Goal: Navigation & Orientation: Find specific page/section

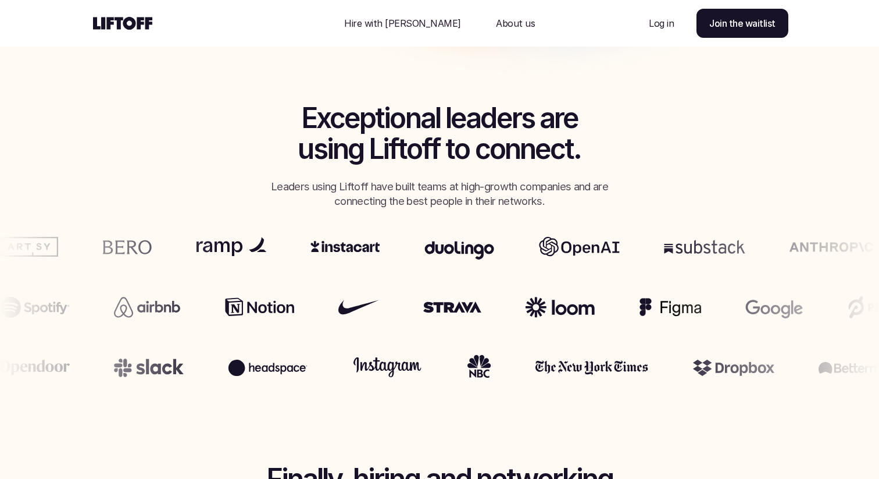
scroll to position [429, 0]
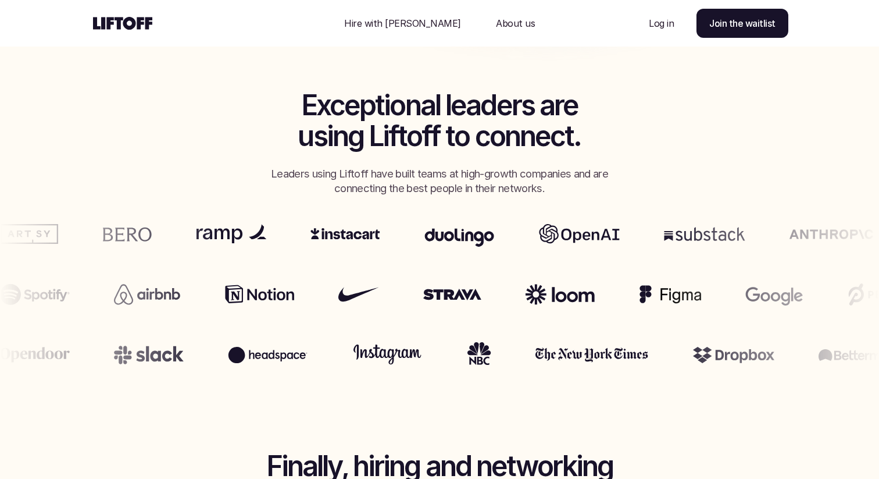
click at [216, 157] on div "Exceptional leaders are using Liftoff to connect. Leaders using Liftoff have bu…" at bounding box center [440, 143] width 582 height 106
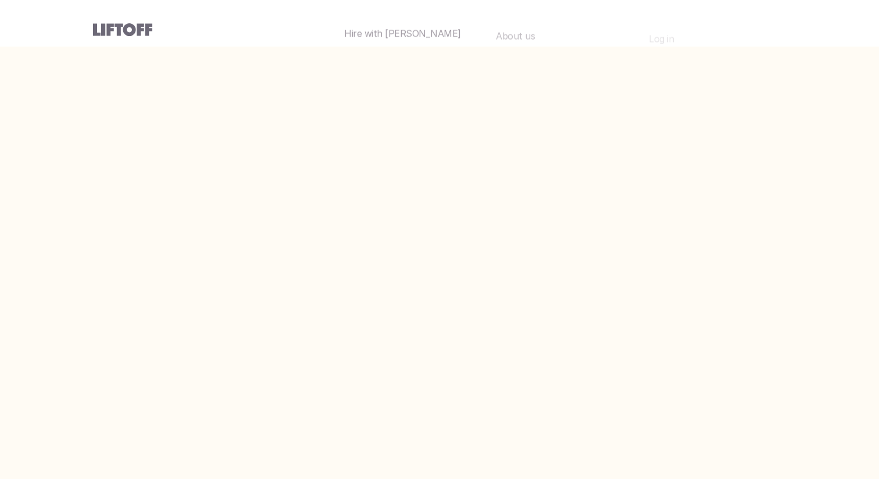
scroll to position [447, 0]
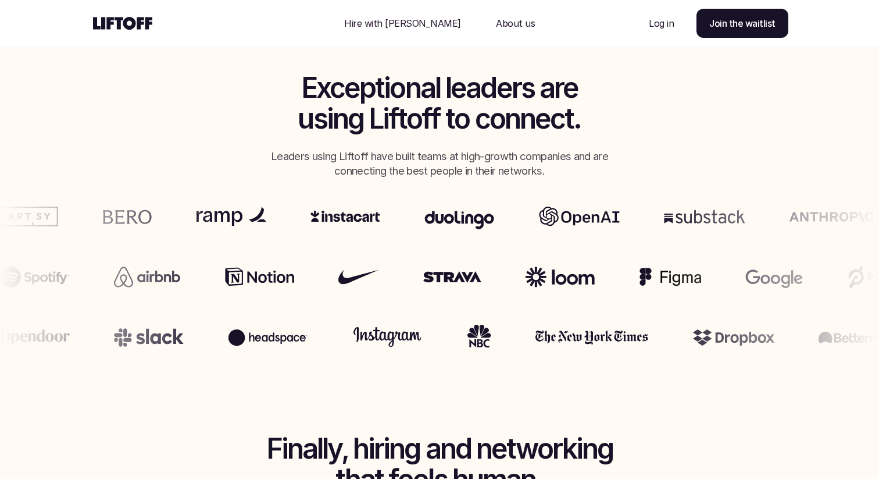
drag, startPoint x: 496, startPoint y: 271, endPoint x: 536, endPoint y: 271, distance: 40.1
click at [536, 271] on ul at bounding box center [439, 277] width 879 height 47
drag, startPoint x: 518, startPoint y: 275, endPoint x: 536, endPoint y: 222, distance: 56.1
click at [546, 258] on ul at bounding box center [438, 277] width 879 height 47
drag, startPoint x: 543, startPoint y: 190, endPoint x: 542, endPoint y: 409, distance: 218.7
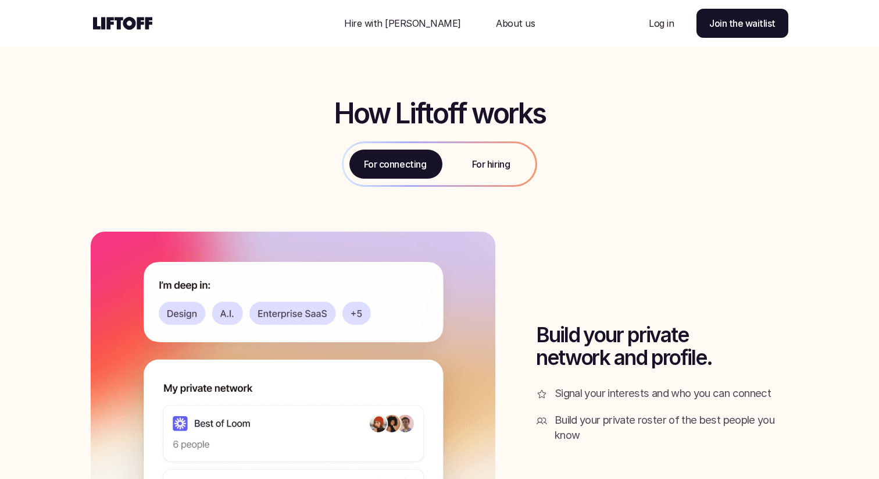
scroll to position [1184, 0]
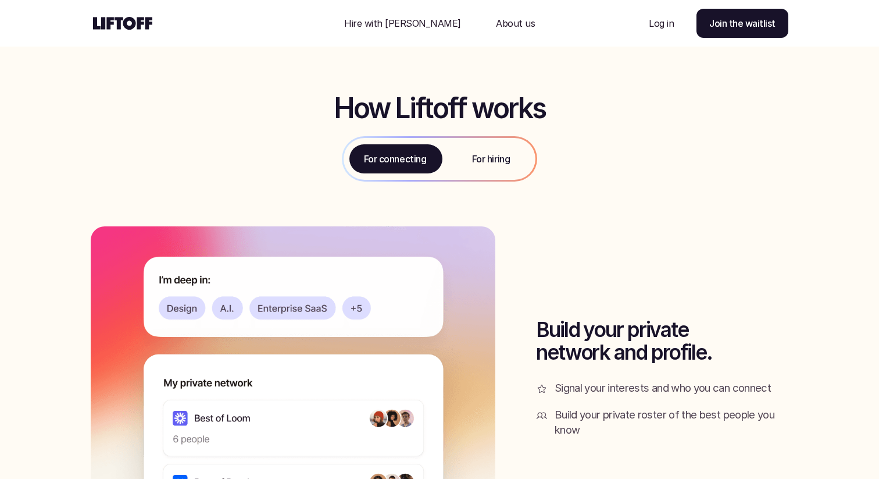
click at [498, 150] on div "For hiring" at bounding box center [491, 159] width 89 height 42
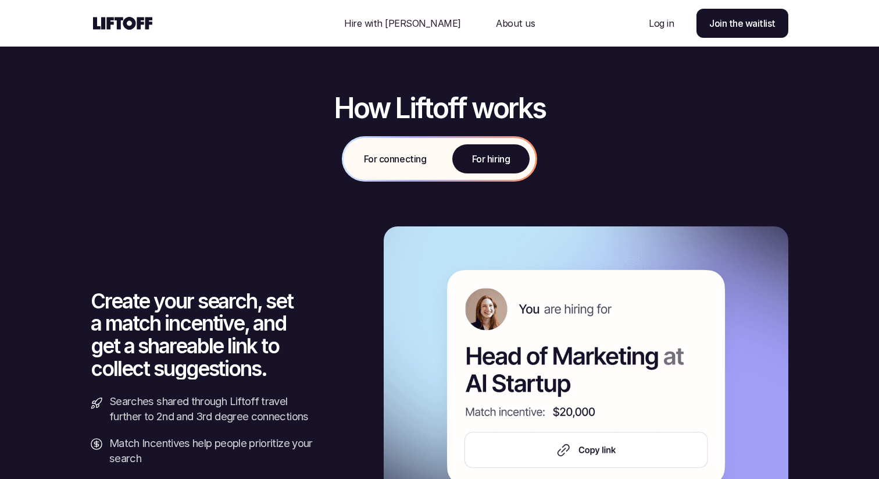
click at [410, 169] on div "For connecting" at bounding box center [395, 159] width 103 height 42
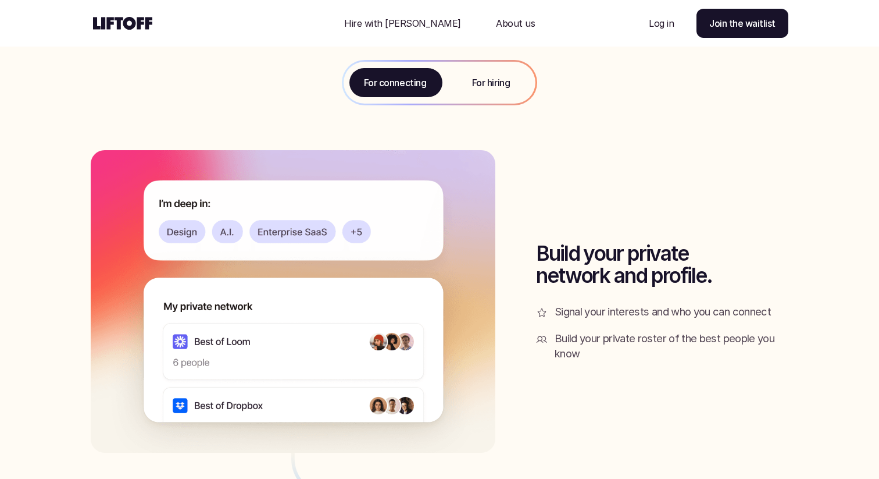
scroll to position [1270, 0]
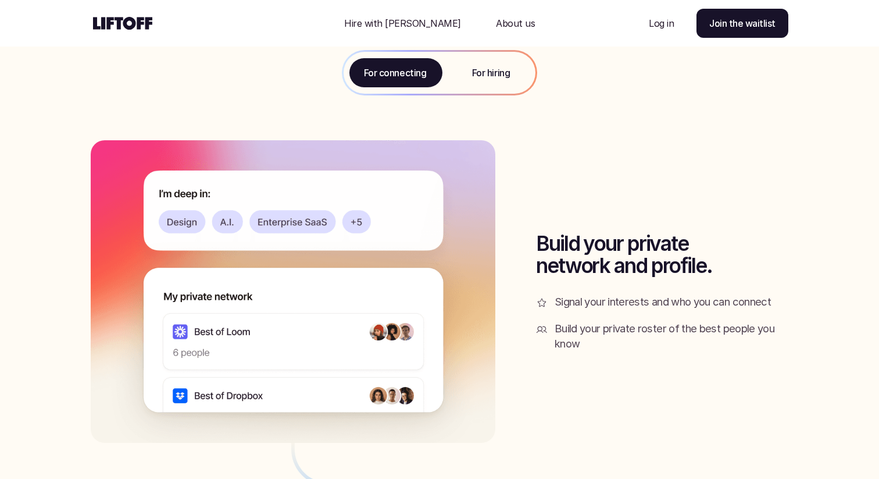
click at [499, 59] on div "For hiring" at bounding box center [491, 73] width 89 height 42
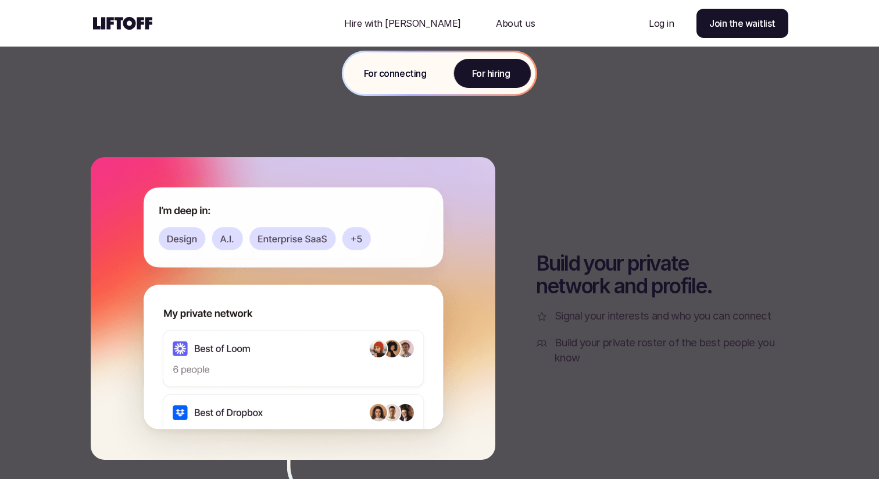
click at [414, 92] on div "For connecting" at bounding box center [395, 73] width 103 height 42
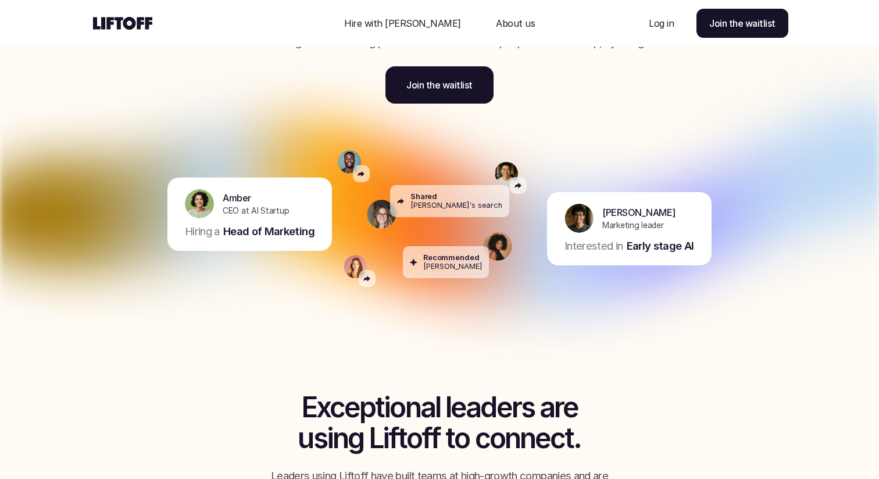
scroll to position [122, 0]
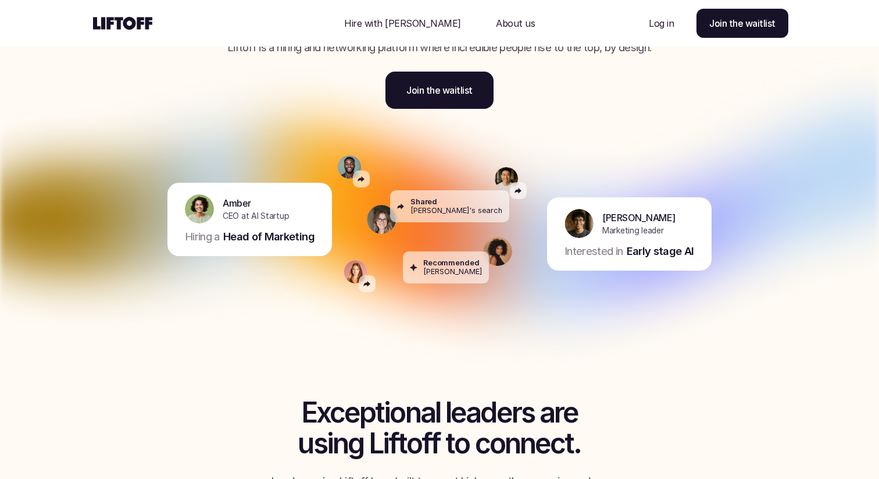
click at [496, 20] on p "About us" at bounding box center [515, 23] width 39 height 14
